Goal: Task Accomplishment & Management: Use online tool/utility

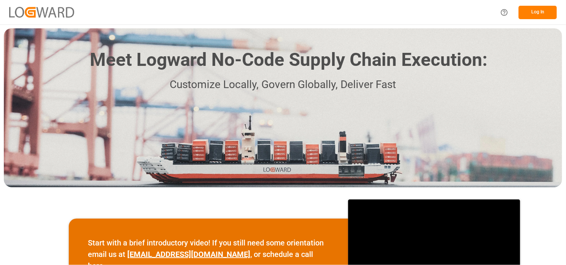
click at [540, 11] on button "Log In" at bounding box center [538, 12] width 38 height 13
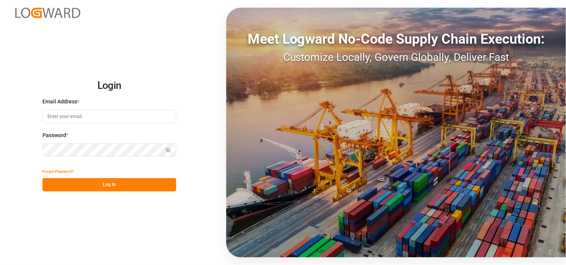
type input "satish.shukla@jamindustries.com"
click at [103, 181] on button "Log In" at bounding box center [109, 184] width 134 height 13
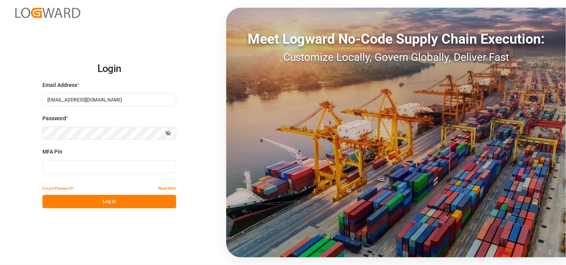
click at [74, 166] on input at bounding box center [109, 166] width 134 height 13
type input "072897"
click at [113, 200] on button "Log In" at bounding box center [109, 201] width 134 height 13
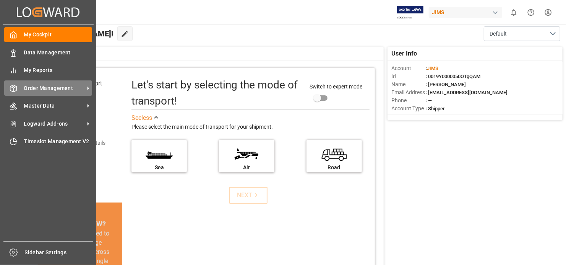
click at [73, 85] on span "Order Management" at bounding box center [54, 88] width 60 height 8
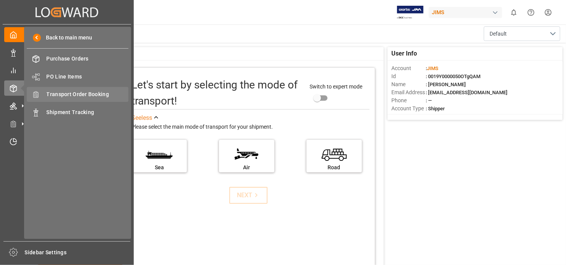
click at [105, 91] on span "Transport Order Booking" at bounding box center [88, 94] width 82 height 8
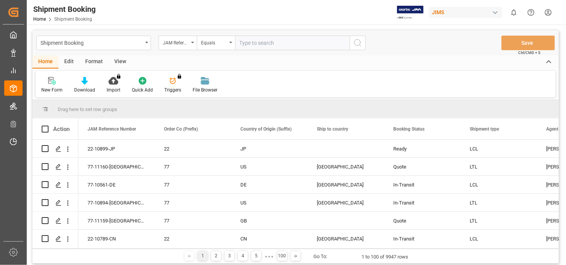
click at [265, 43] on input "text" at bounding box center [292, 43] width 115 height 15
type input "77-9964-JP"
click at [360, 42] on icon "search button" at bounding box center [357, 42] width 9 height 9
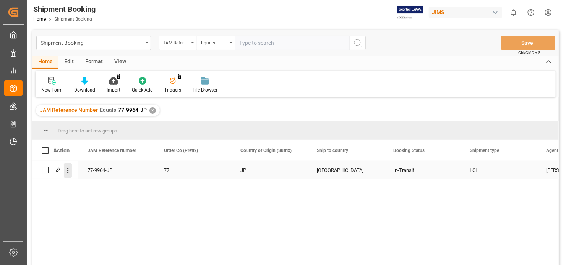
click at [65, 167] on icon "open menu" at bounding box center [68, 170] width 8 height 8
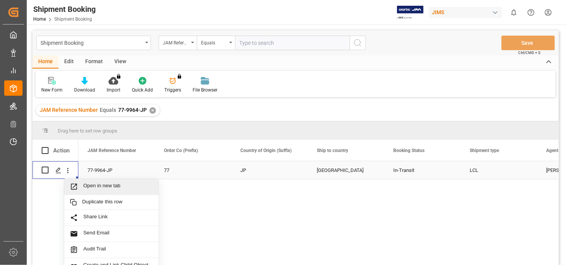
click at [91, 184] on span "Open in new tab" at bounding box center [118, 186] width 70 height 8
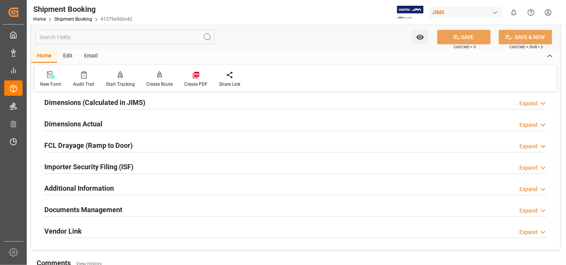
scroll to position [191, 0]
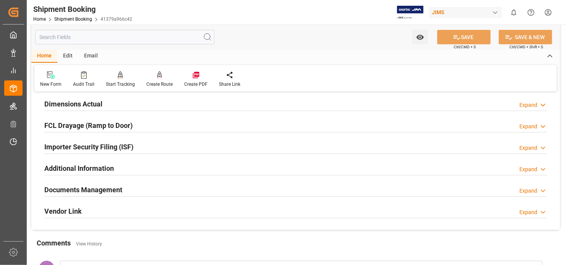
click at [93, 188] on h2 "Documents Management" at bounding box center [83, 189] width 78 height 10
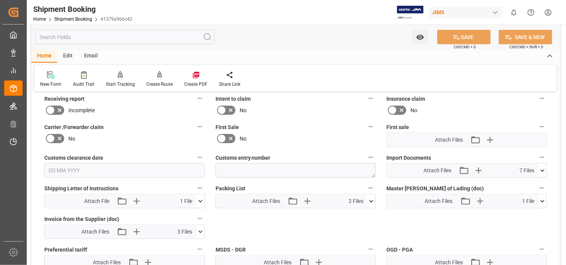
scroll to position [344, 0]
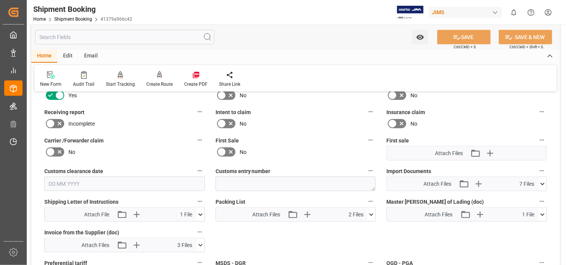
click at [543, 180] on icon at bounding box center [543, 184] width 8 height 8
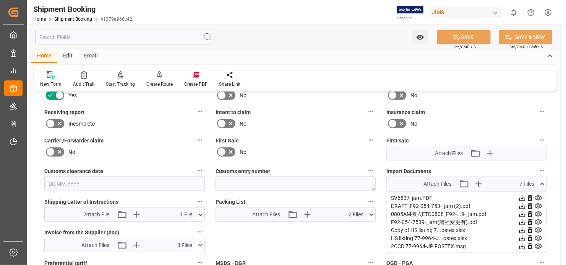
click at [538, 236] on icon at bounding box center [538, 238] width 7 height 5
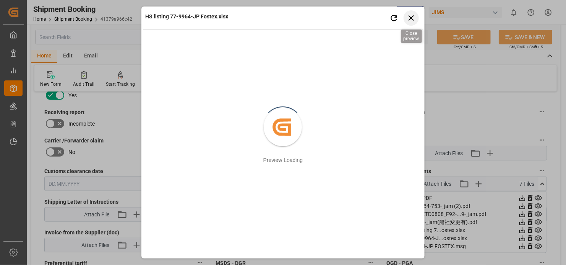
click at [409, 16] on icon "button" at bounding box center [412, 18] width 10 height 10
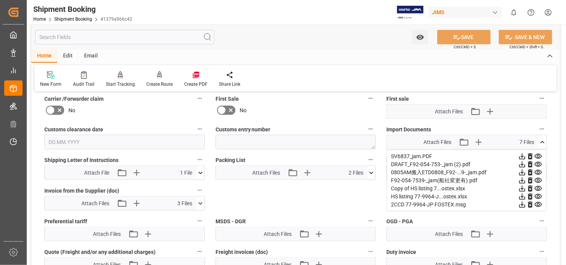
scroll to position [382, 0]
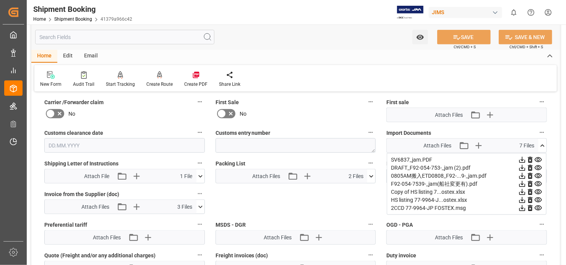
click at [523, 197] on icon at bounding box center [523, 200] width 6 height 6
click at [523, 189] on icon at bounding box center [523, 192] width 6 height 6
click at [522, 181] on icon at bounding box center [523, 184] width 6 height 6
click at [523, 173] on icon at bounding box center [523, 176] width 6 height 6
click at [520, 156] on icon at bounding box center [523, 160] width 8 height 8
